Goal: Information Seeking & Learning: Understand process/instructions

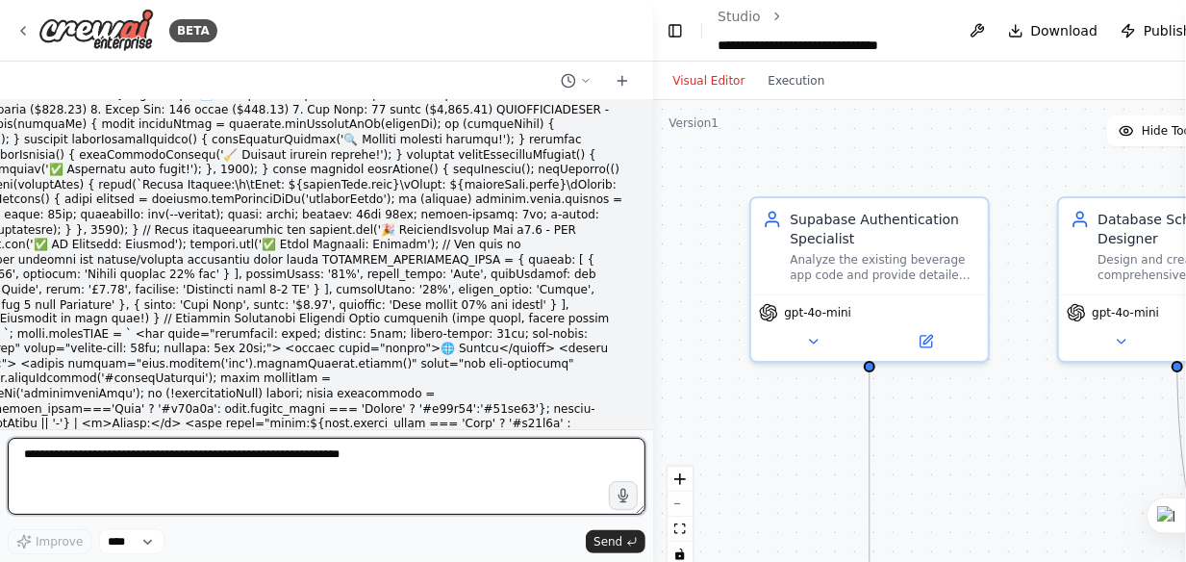
scroll to position [350331, 0]
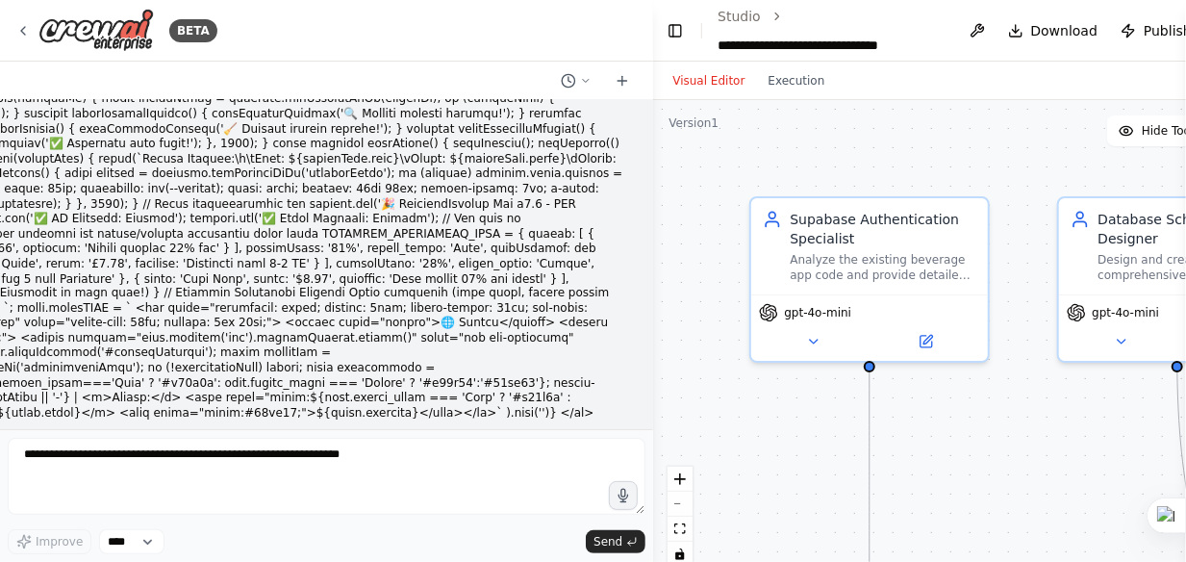
drag, startPoint x: 456, startPoint y: 190, endPoint x: 319, endPoint y: 186, distance: 136.7
copy code "setupAllEventListeners"
drag, startPoint x: 31, startPoint y: 228, endPoint x: 122, endPoint y: 250, distance: 94.0
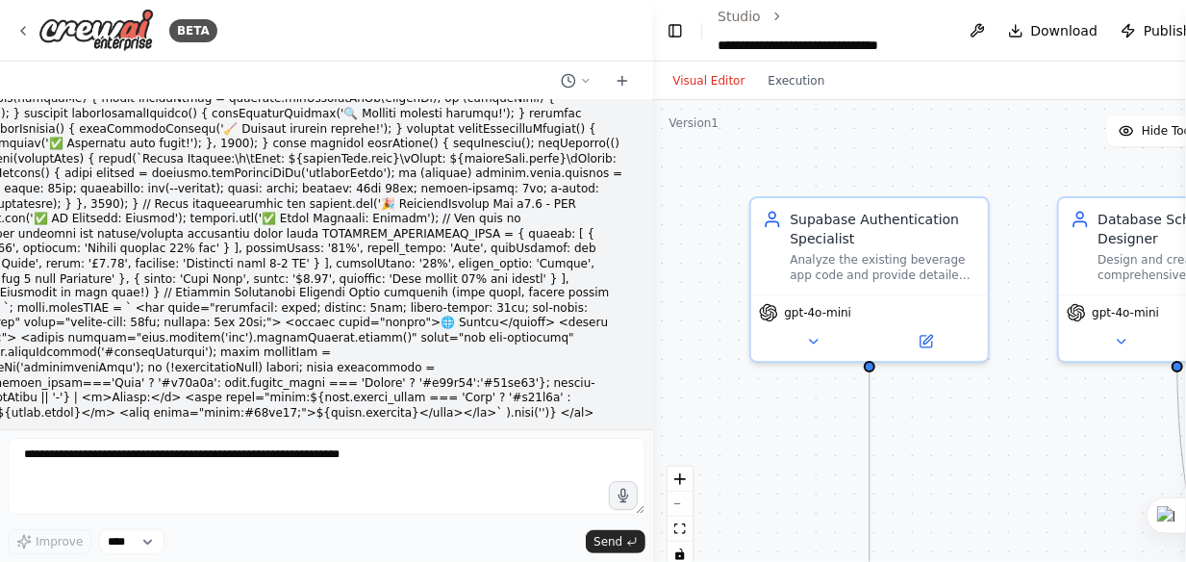
drag, startPoint x: 33, startPoint y: 210, endPoint x: 240, endPoint y: 295, distance: 224.7
copy code "const addInventoryBtn = document.getElementById('addInventoryBtn'); if (addInve…"
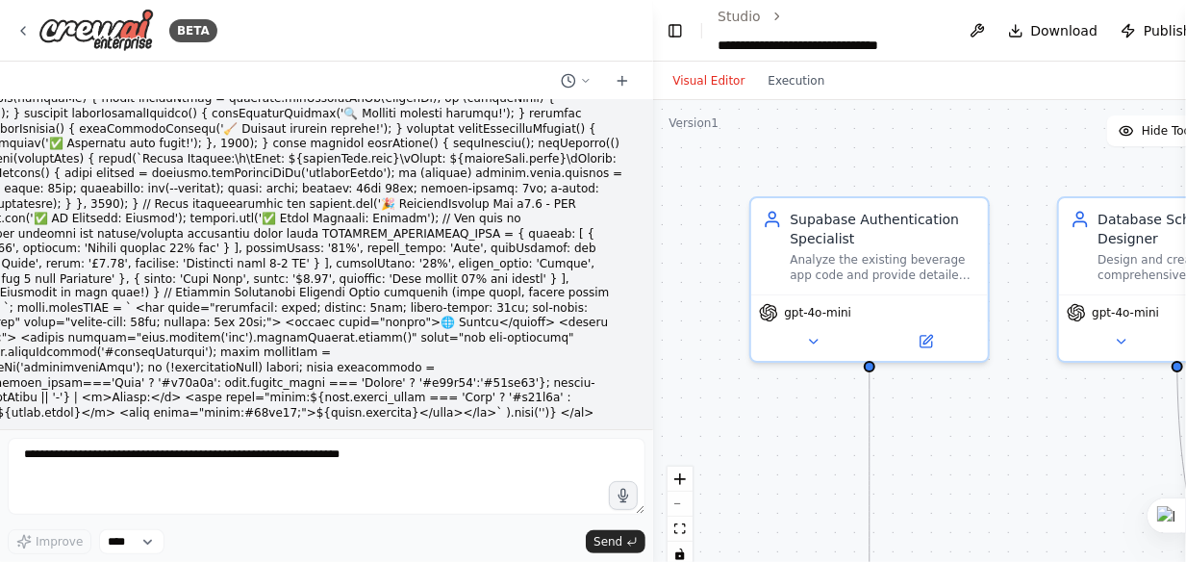
copy code "const addInventoryBtn = document.getElementById('addInventoryBtn'); if (addInve…"
